Goal: Navigation & Orientation: Find specific page/section

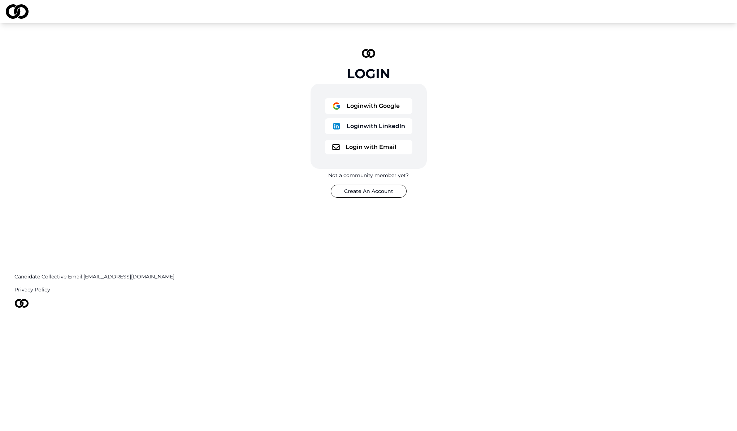
click at [381, 104] on button "Login with Google" at bounding box center [368, 106] width 87 height 16
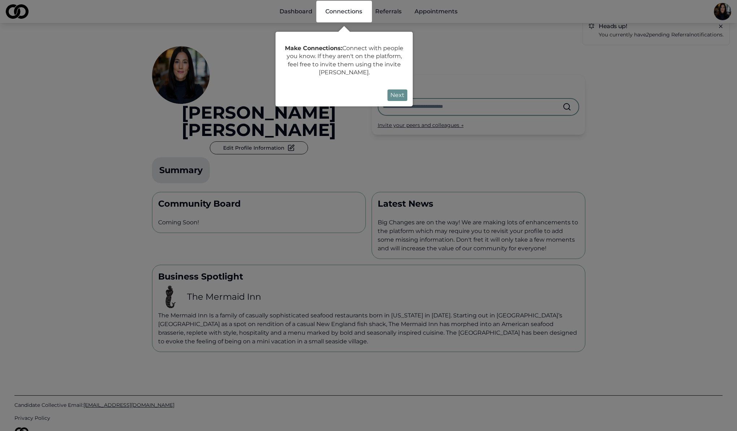
click at [398, 93] on button "Next" at bounding box center [397, 96] width 20 height 12
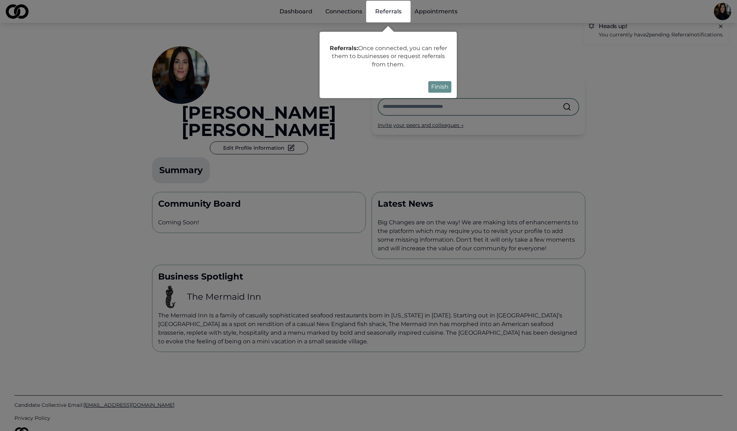
click at [435, 90] on button "Finish" at bounding box center [439, 87] width 23 height 12
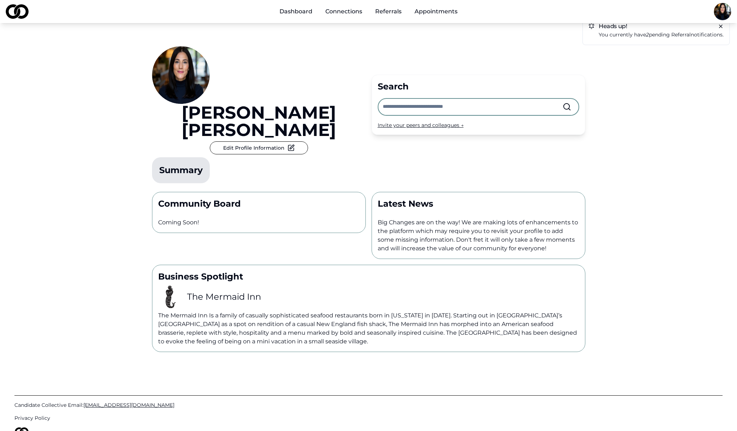
click at [663, 34] on p "You currently have 2 pending referral notifications." at bounding box center [661, 35] width 125 height 8
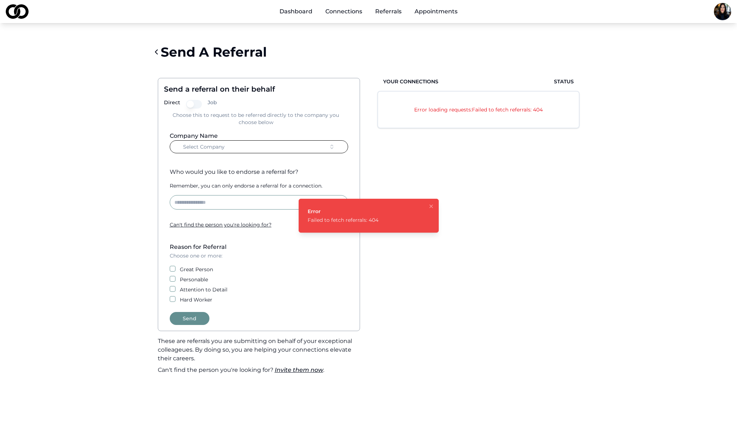
click at [434, 207] on button "Notifications (F8)" at bounding box center [431, 206] width 9 height 9
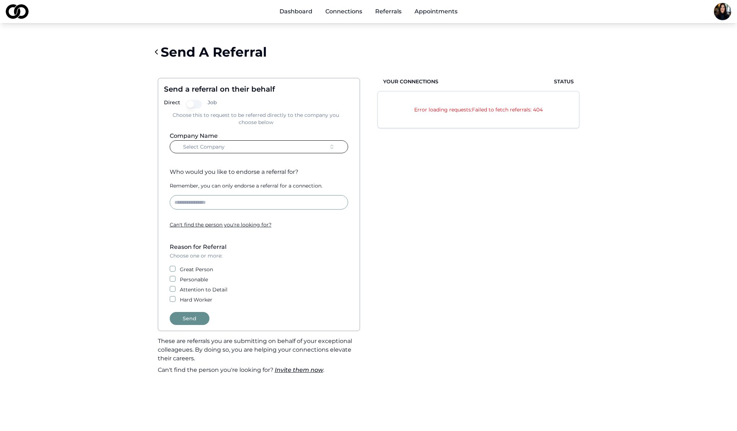
click at [293, 9] on link "Dashboard" at bounding box center [296, 11] width 44 height 14
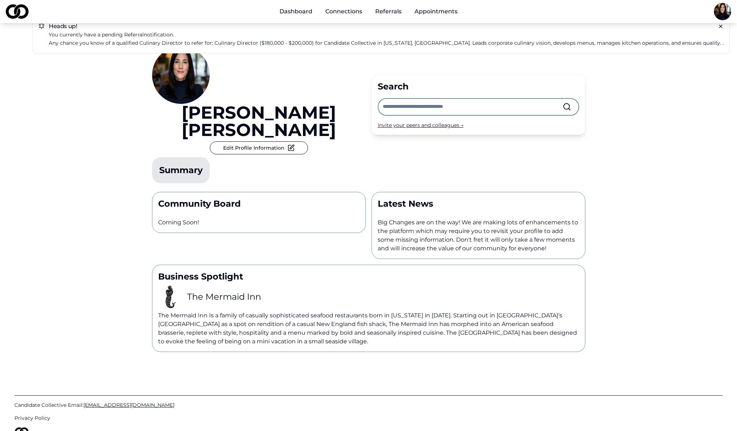
click at [180, 43] on p "Any chance you know of a qualified Culinary Director to refer for: Culinary Dir…" at bounding box center [386, 43] width 675 height 8
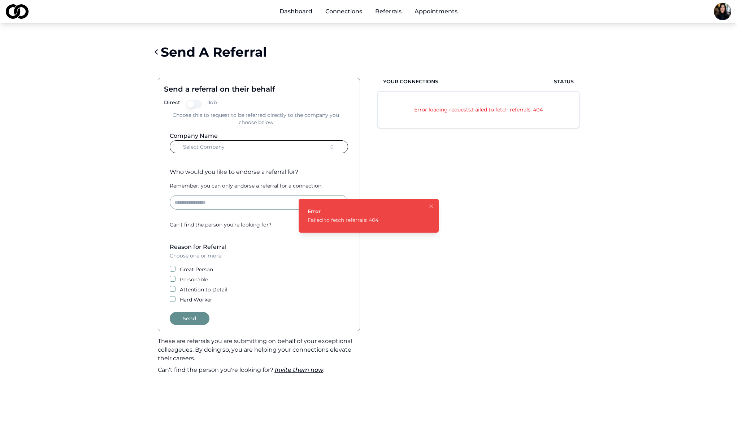
click at [430, 206] on icon "Notifications (F8)" at bounding box center [431, 207] width 6 height 6
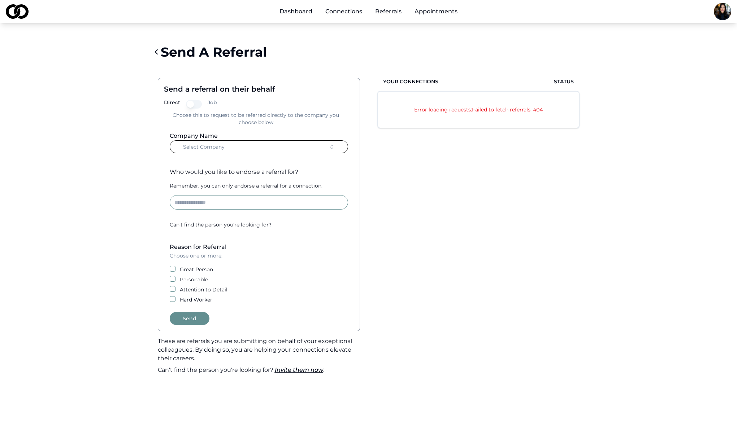
click at [438, 6] on link "Appointments" at bounding box center [436, 11] width 55 height 14
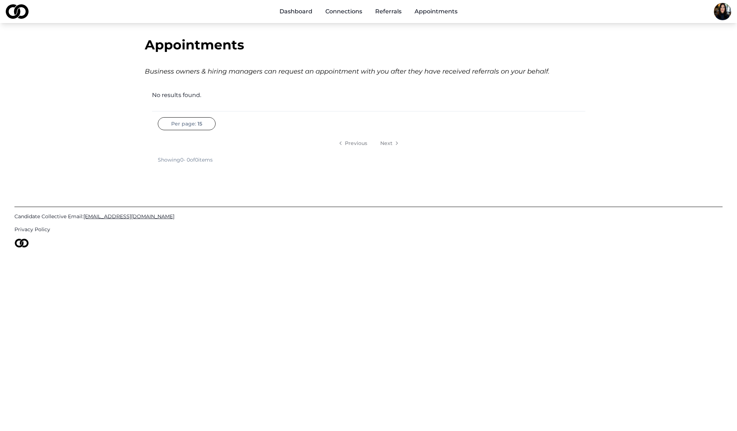
click at [393, 11] on link "Referrals" at bounding box center [388, 11] width 38 height 14
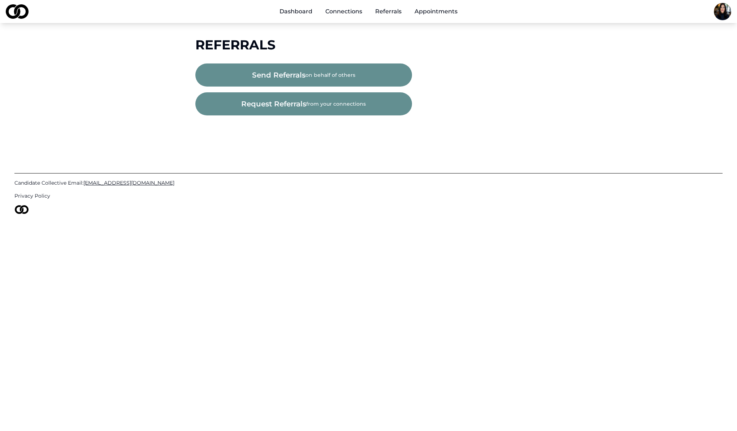
click at [347, 8] on link "Connections" at bounding box center [344, 11] width 48 height 14
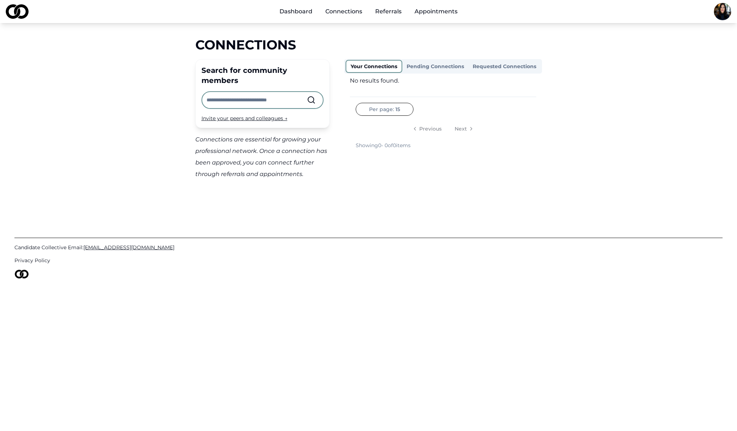
click at [292, 11] on link "Dashboard" at bounding box center [296, 11] width 44 height 14
